Goal: Book appointment/travel/reservation

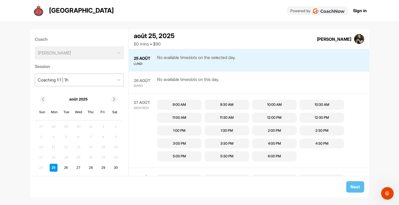
click at [98, 81] on div "Coaching 1:1 | 1h" at bounding box center [74, 80] width 79 height 12
click at [3, 110] on div "Coach [PERSON_NAME] Session Coaching 1:1 | 1h août 2025 Sun Mon Tue Wed Thu Fri…" at bounding box center [199, 110] width 399 height 178
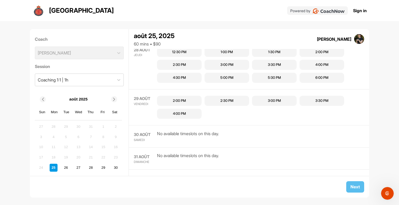
scroll to position [127, 0]
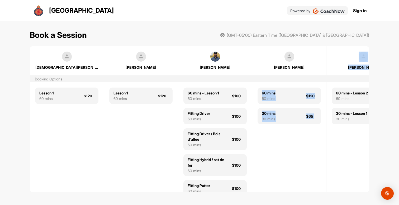
drag, startPoint x: 355, startPoint y: 78, endPoint x: 272, endPoint y: 83, distance: 83.6
click at [272, 83] on div "Christian Turbide Booking Options Lesson 1 60 mins $120 Nicolas Huot Lesson 1 6…" at bounding box center [199, 118] width 339 height 145
click at [344, 83] on div "60 mins - Lesson 2 60 mins $90 30 mins - Lesson 1 30 mins $50" at bounding box center [363, 137] width 74 height 110
click at [348, 181] on div "60 mins - Lesson 2 60 mins $90 30 mins - Lesson 1 30 mins $50" at bounding box center [363, 137] width 74 height 110
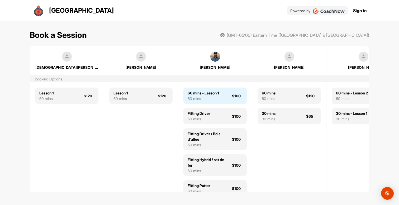
click at [219, 94] on div "60 mins - Lesson 1" at bounding box center [203, 93] width 31 height 6
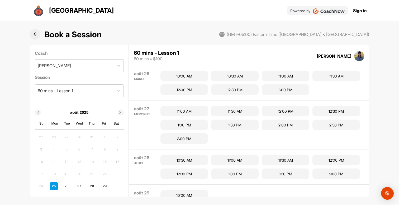
scroll to position [28, 0]
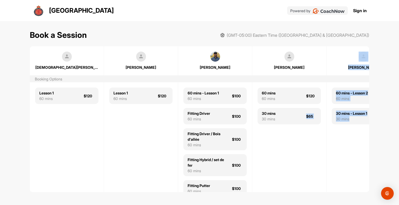
drag, startPoint x: 356, startPoint y: 166, endPoint x: 293, endPoint y: 165, distance: 63.1
click at [293, 165] on div "Christian Turbide Booking Options Lesson 1 60 mins $120 Nicolas Huot Lesson 1 6…" at bounding box center [199, 118] width 339 height 145
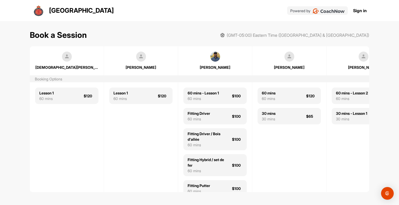
click at [326, 170] on div "60 mins - Lesson 2 60 mins $90 30 mins - Lesson 1 30 mins $50" at bounding box center [363, 137] width 74 height 110
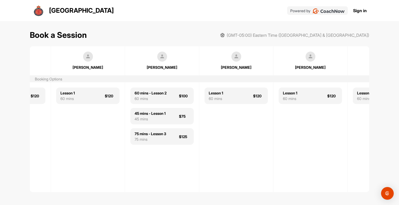
scroll to position [0, 420]
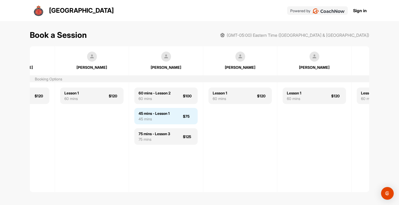
click at [170, 114] on div "45 mins - Lesson 1" at bounding box center [154, 113] width 31 height 6
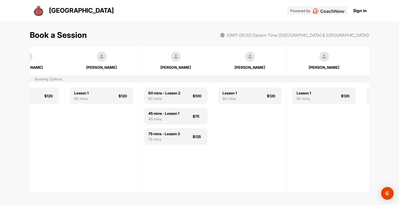
scroll to position [0, 418]
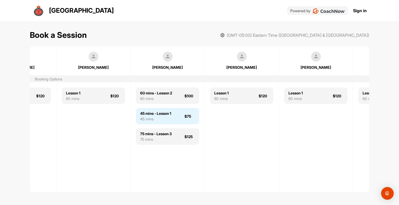
click at [171, 115] on div "45 mins - Lesson 1" at bounding box center [155, 113] width 31 height 6
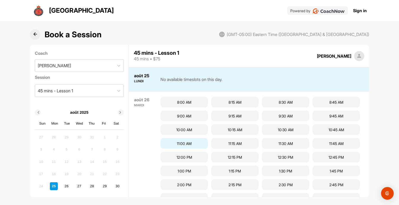
click at [193, 145] on div "11:00 AM" at bounding box center [184, 143] width 48 height 11
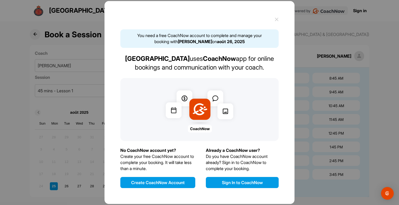
scroll to position [6, 0]
click at [277, 17] on icon at bounding box center [277, 19] width 4 height 4
